Goal: Task Accomplishment & Management: Complete application form

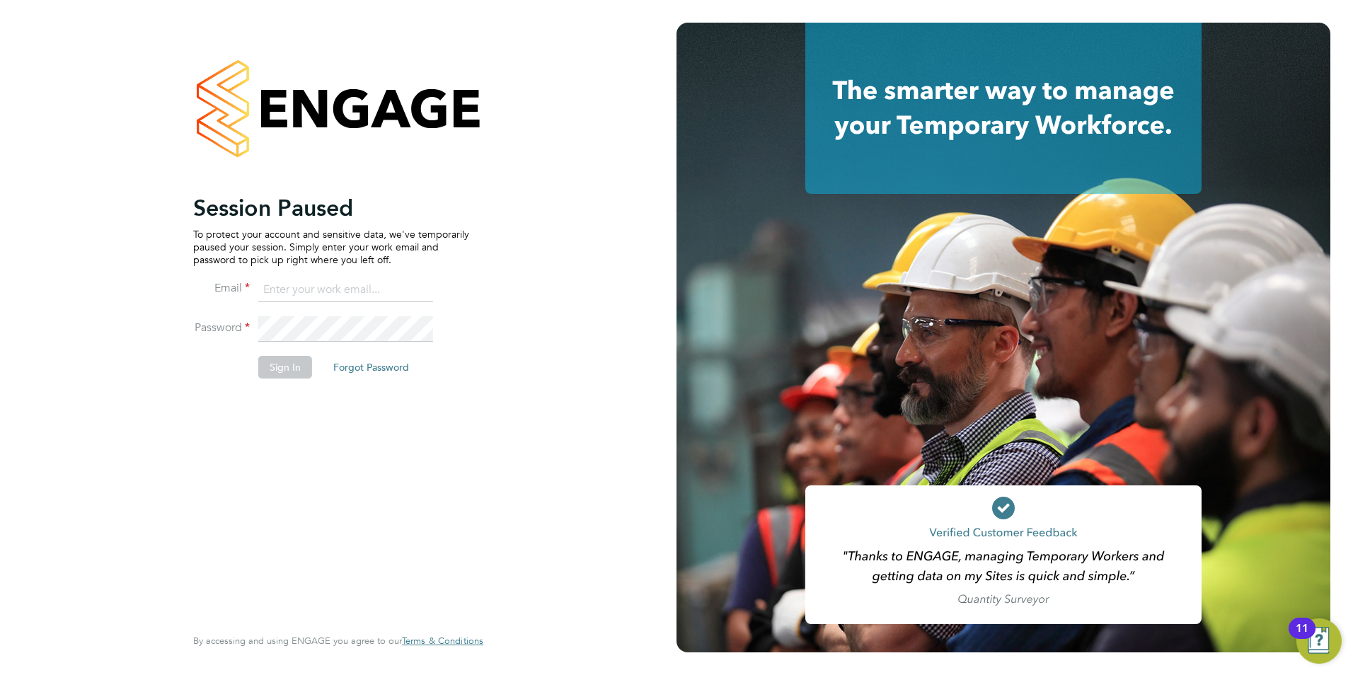
click at [321, 289] on input at bounding box center [345, 289] width 175 height 25
type input "[PERSON_NAME][EMAIL_ADDRESS][PERSON_NAME][DOMAIN_NAME]"
click at [279, 364] on button "Sign In" at bounding box center [285, 367] width 54 height 23
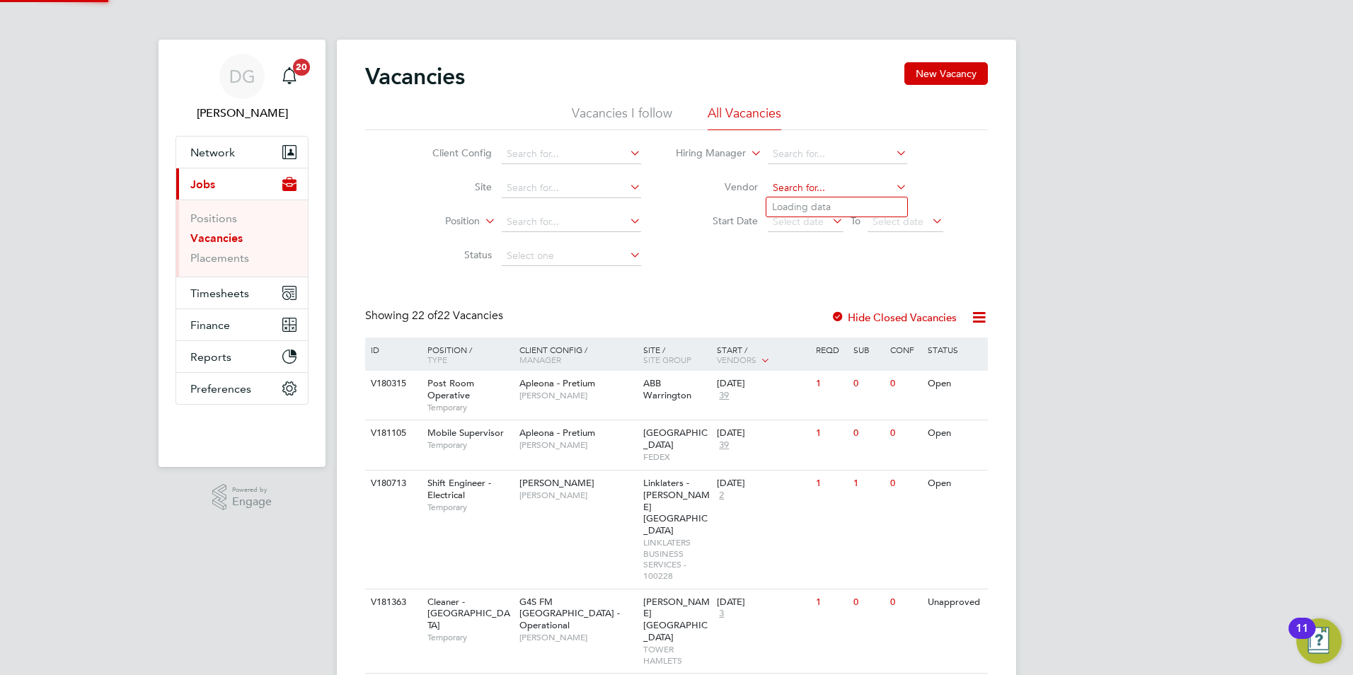
click at [825, 190] on input at bounding box center [837, 188] width 139 height 20
click at [798, 209] on li "Phoenix Resourcing Services" at bounding box center [836, 206] width 141 height 19
type input "Phoenix Resourcing Services"
click at [565, 155] on input at bounding box center [571, 154] width 139 height 20
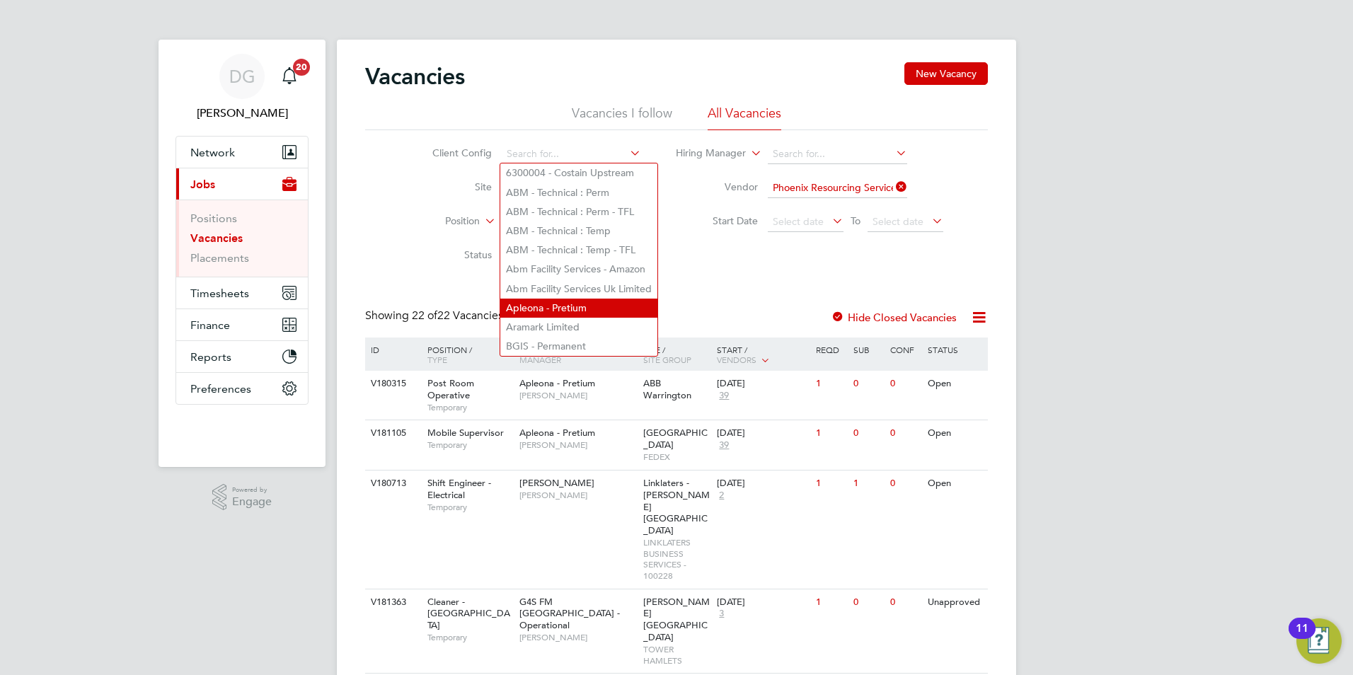
click at [599, 299] on li "Apleona - Pretium" at bounding box center [578, 308] width 157 height 19
type input "Apleona - Pretium"
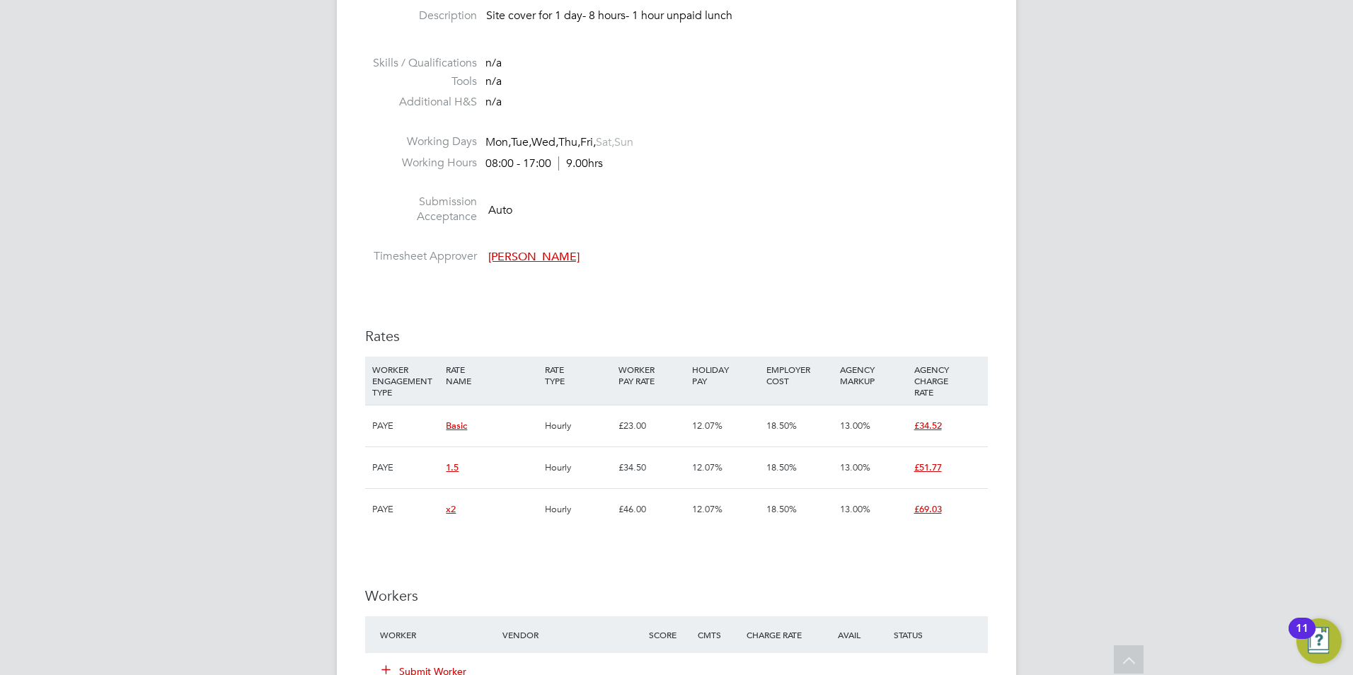
scroll to position [779, 0]
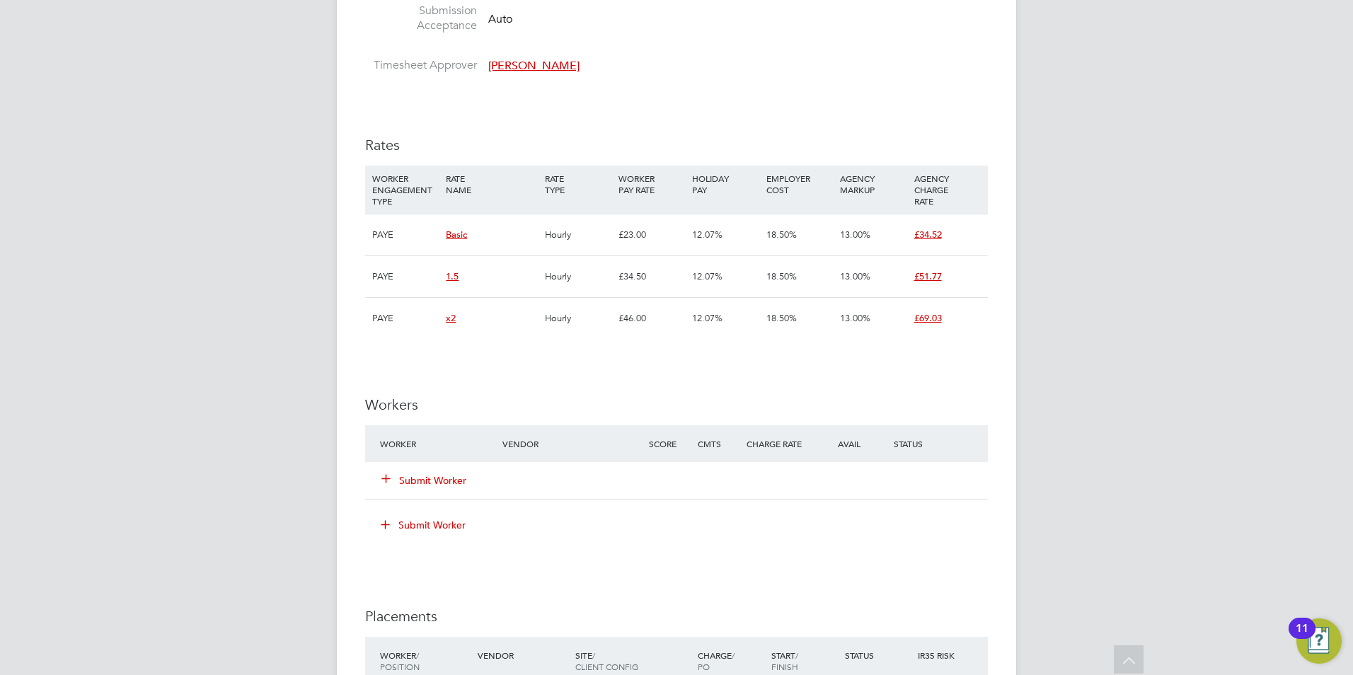
click at [439, 481] on button "Submit Worker" at bounding box center [424, 480] width 85 height 14
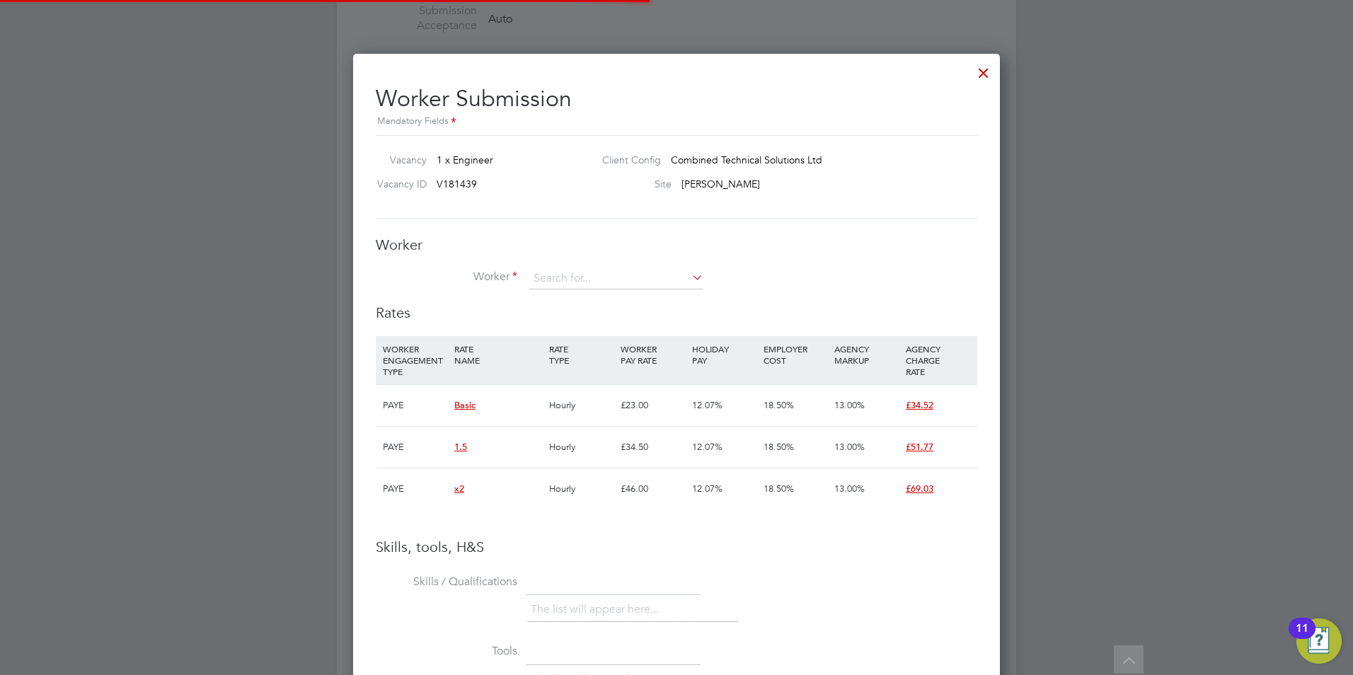
scroll to position [42, 96]
click at [561, 282] on input at bounding box center [616, 278] width 175 height 21
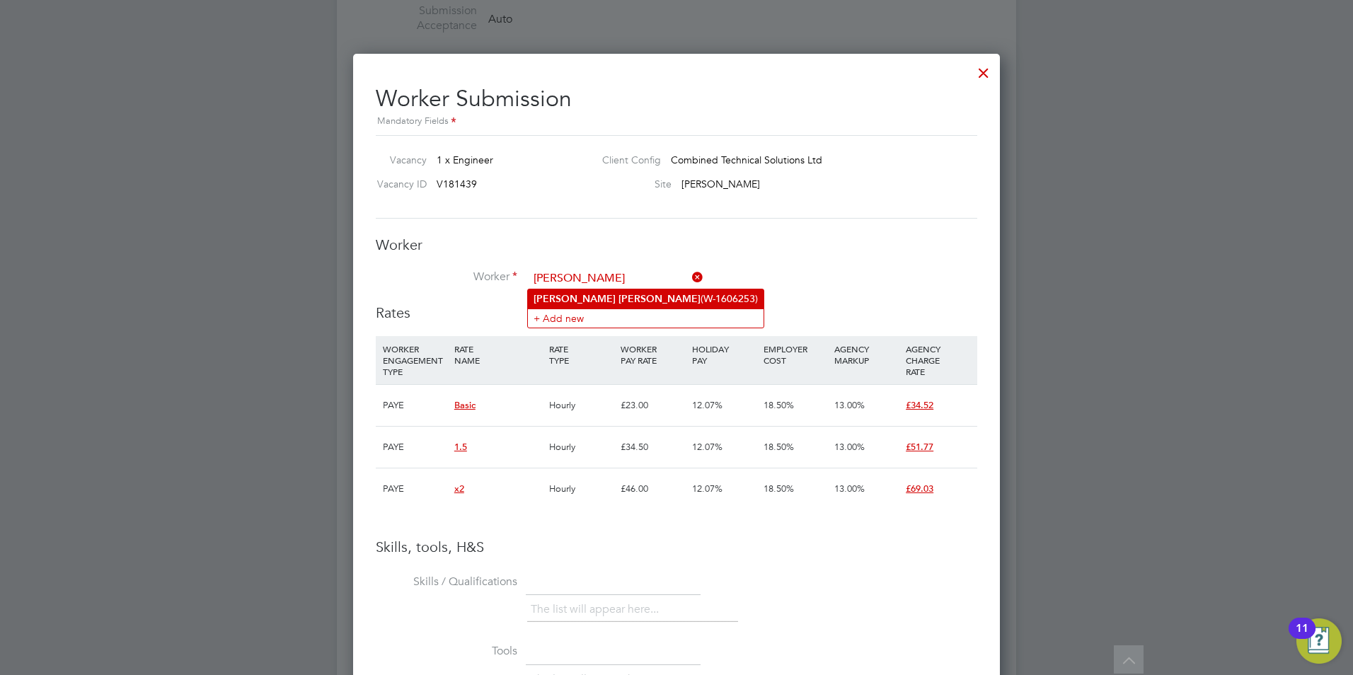
click at [633, 296] on li "Khalid Hamid (W-1606253)" at bounding box center [646, 298] width 236 height 19
type input "Khalid Hamid (W-1606253)"
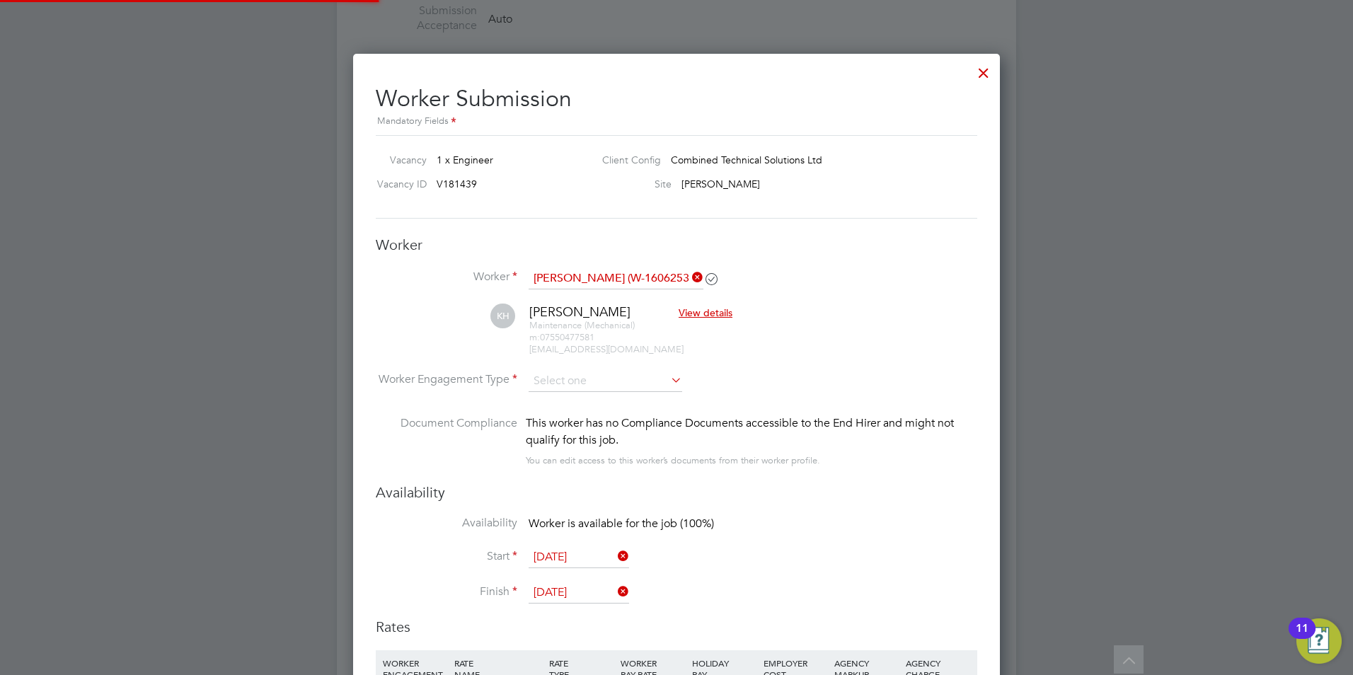
scroll to position [1292, 648]
click at [655, 374] on input at bounding box center [606, 381] width 154 height 21
click at [616, 426] on li "PAYE" at bounding box center [605, 419] width 155 height 18
type input "PAYE"
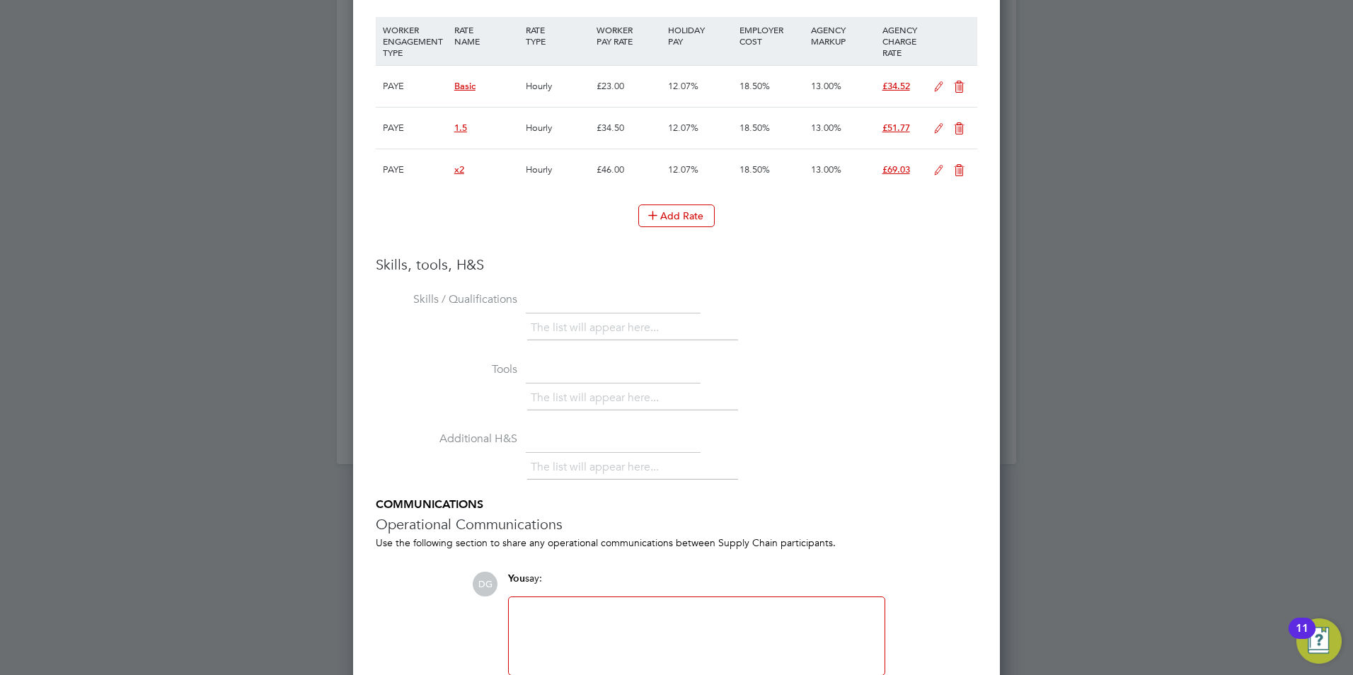
scroll to position [1273, 0]
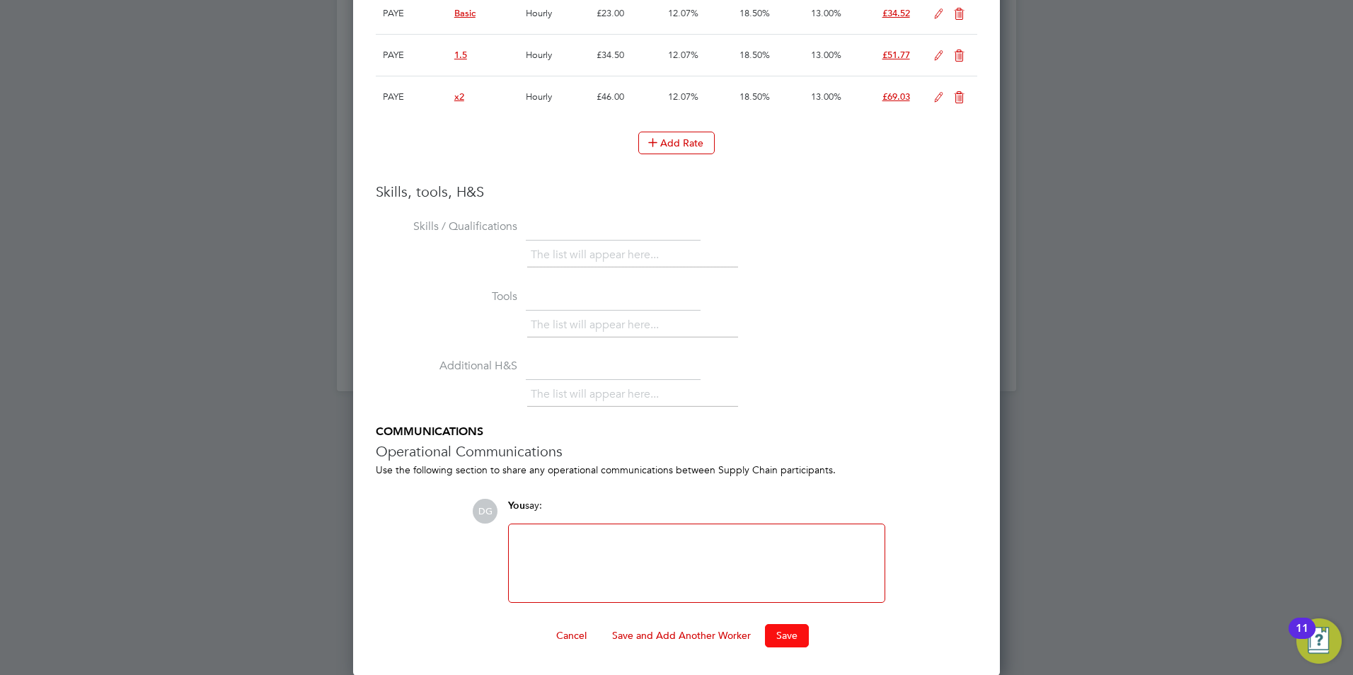
click at [795, 631] on button "Save" at bounding box center [787, 635] width 44 height 23
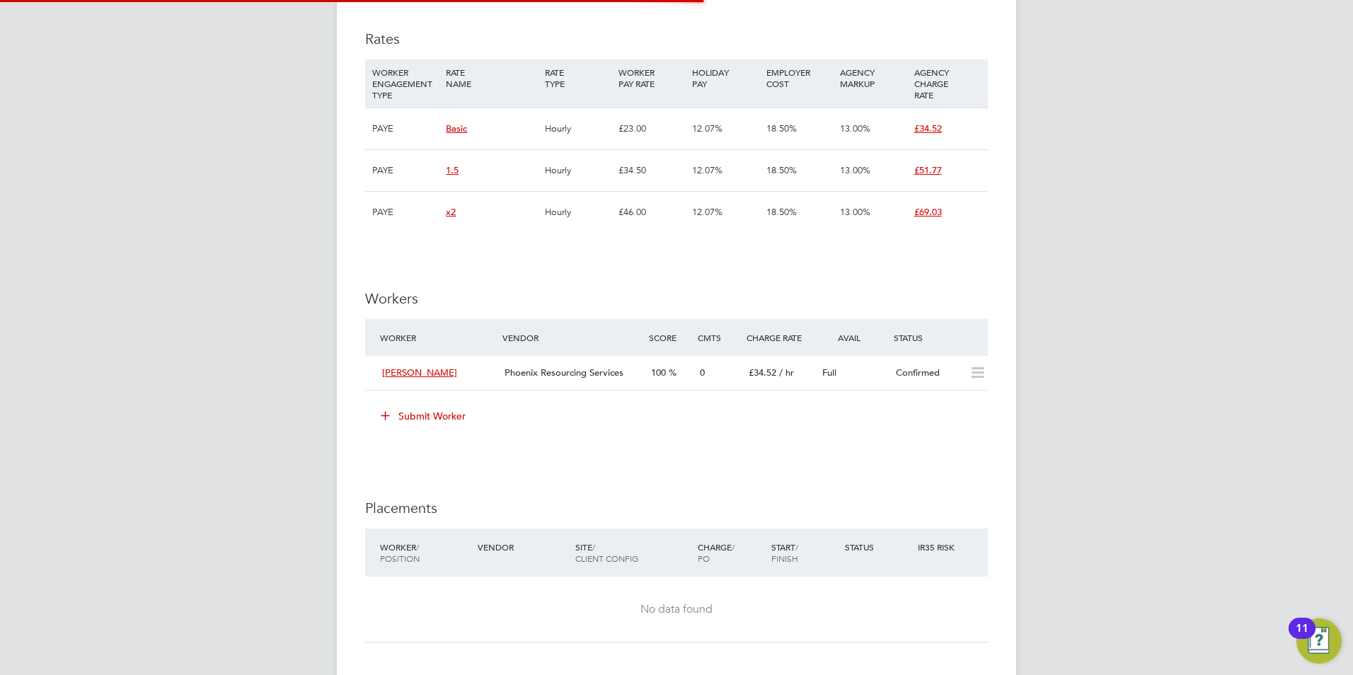
scroll to position [24, 123]
